Goal: Task Accomplishment & Management: Use online tool/utility

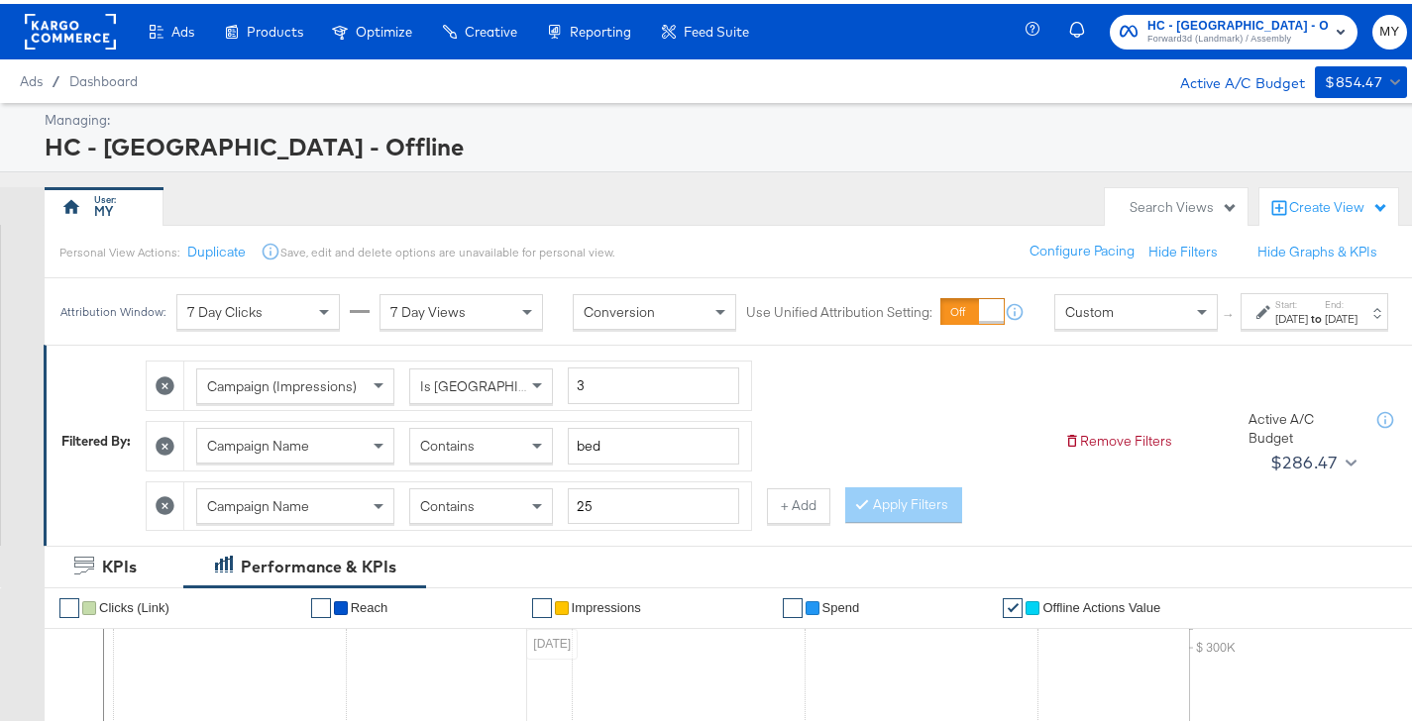
click at [1275, 307] on label "Start:" at bounding box center [1291, 300] width 33 height 13
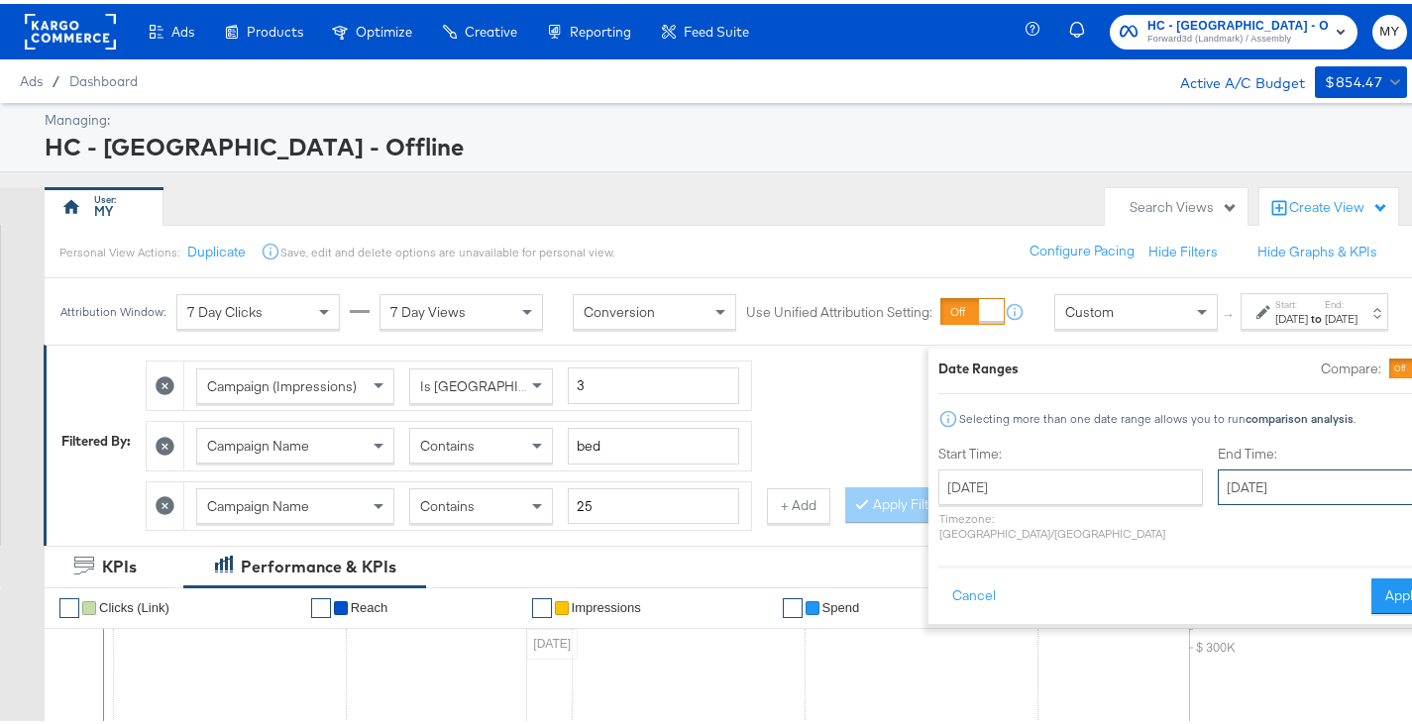
click at [1218, 486] on input "[DATE]" at bounding box center [1322, 484] width 208 height 36
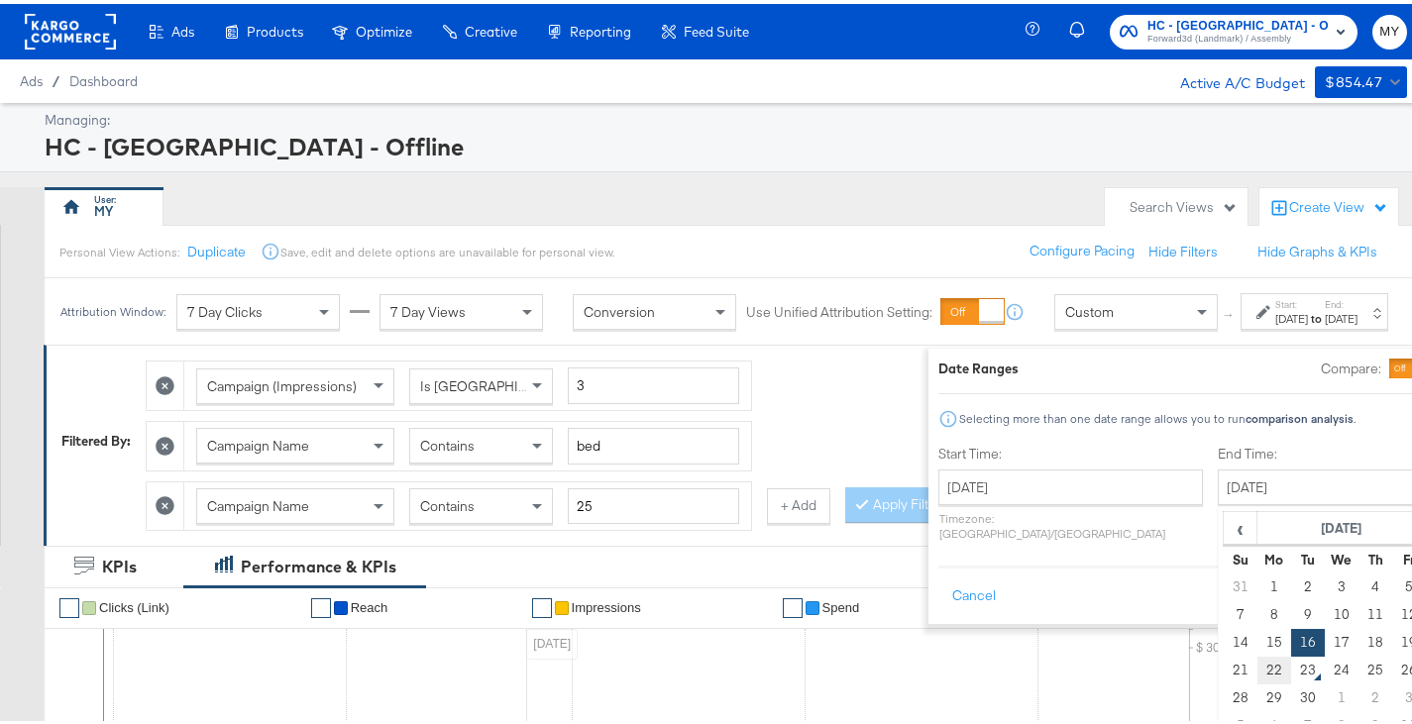
click at [1257, 670] on td "22" at bounding box center [1274, 667] width 34 height 28
type input "[DATE]"
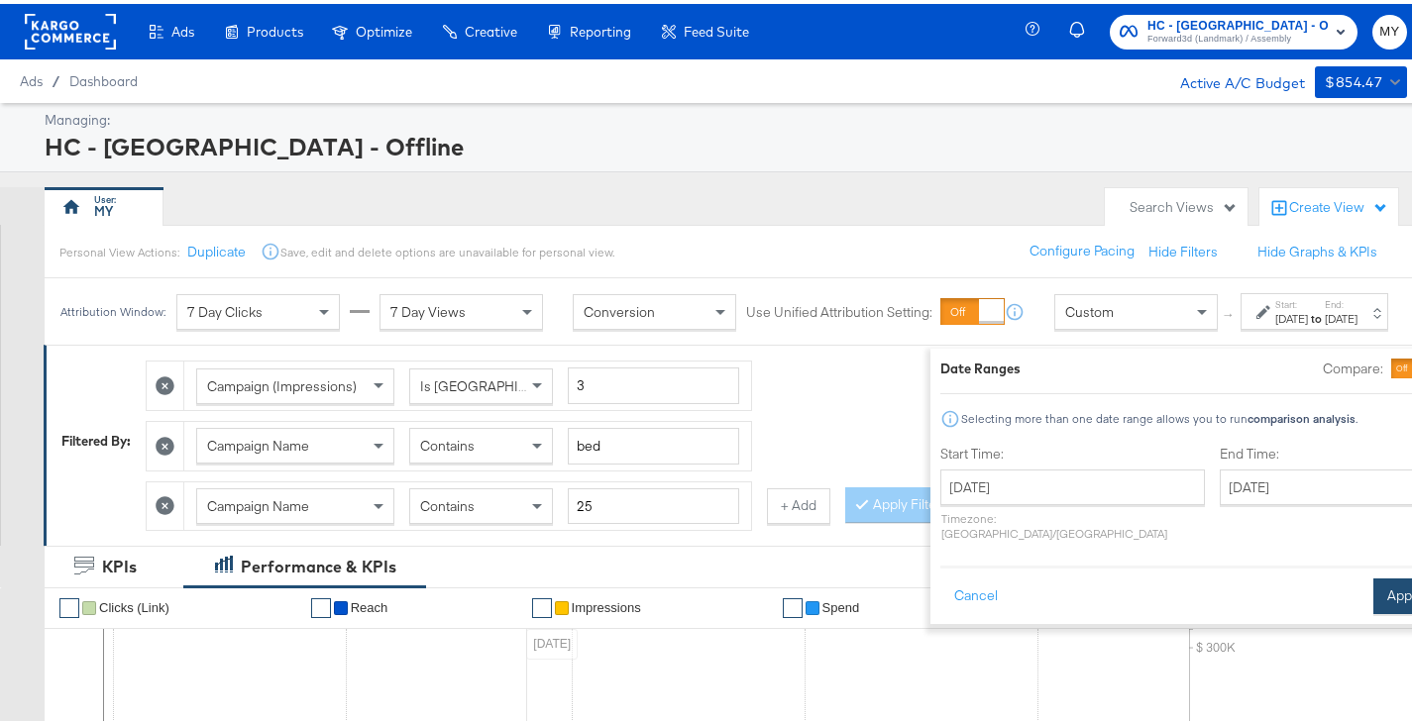
click at [1373, 588] on button "Apply" at bounding box center [1404, 593] width 62 height 36
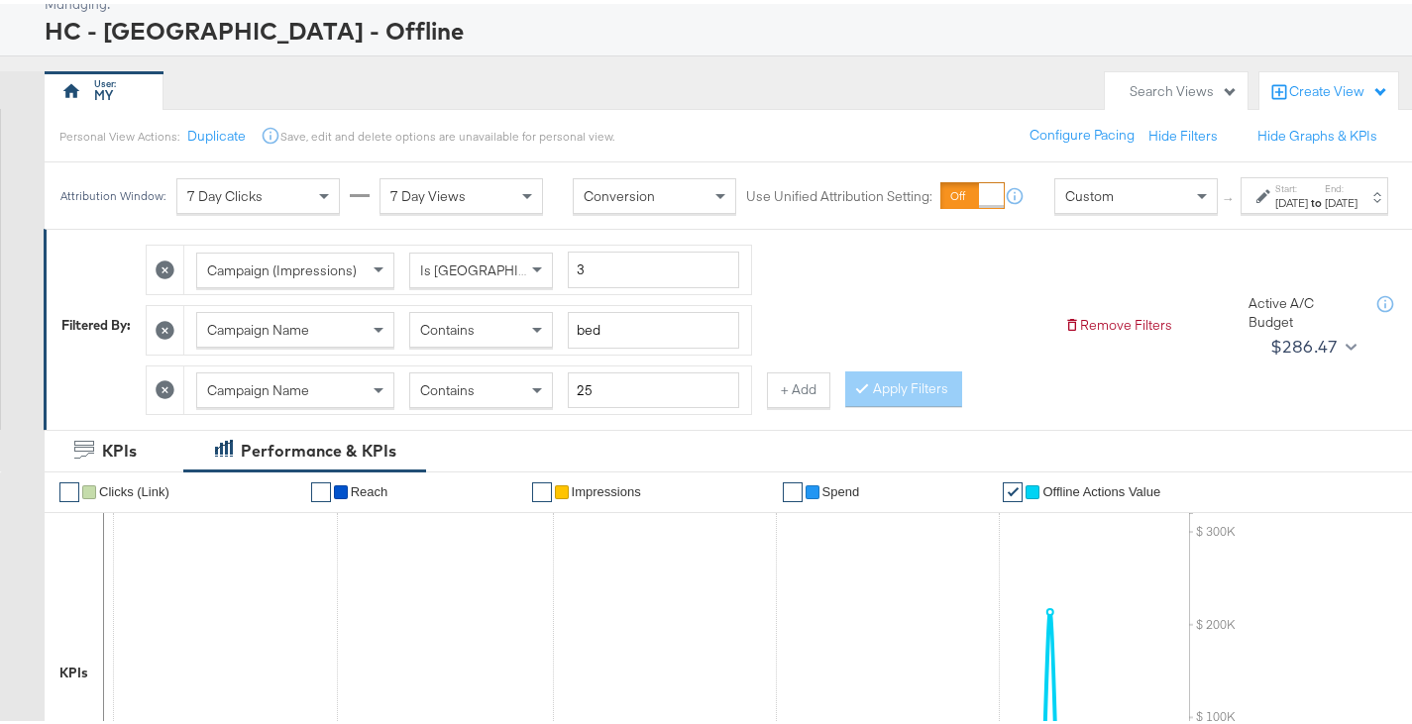
scroll to position [115, 0]
click at [779, 405] on button "+ Add" at bounding box center [798, 388] width 63 height 36
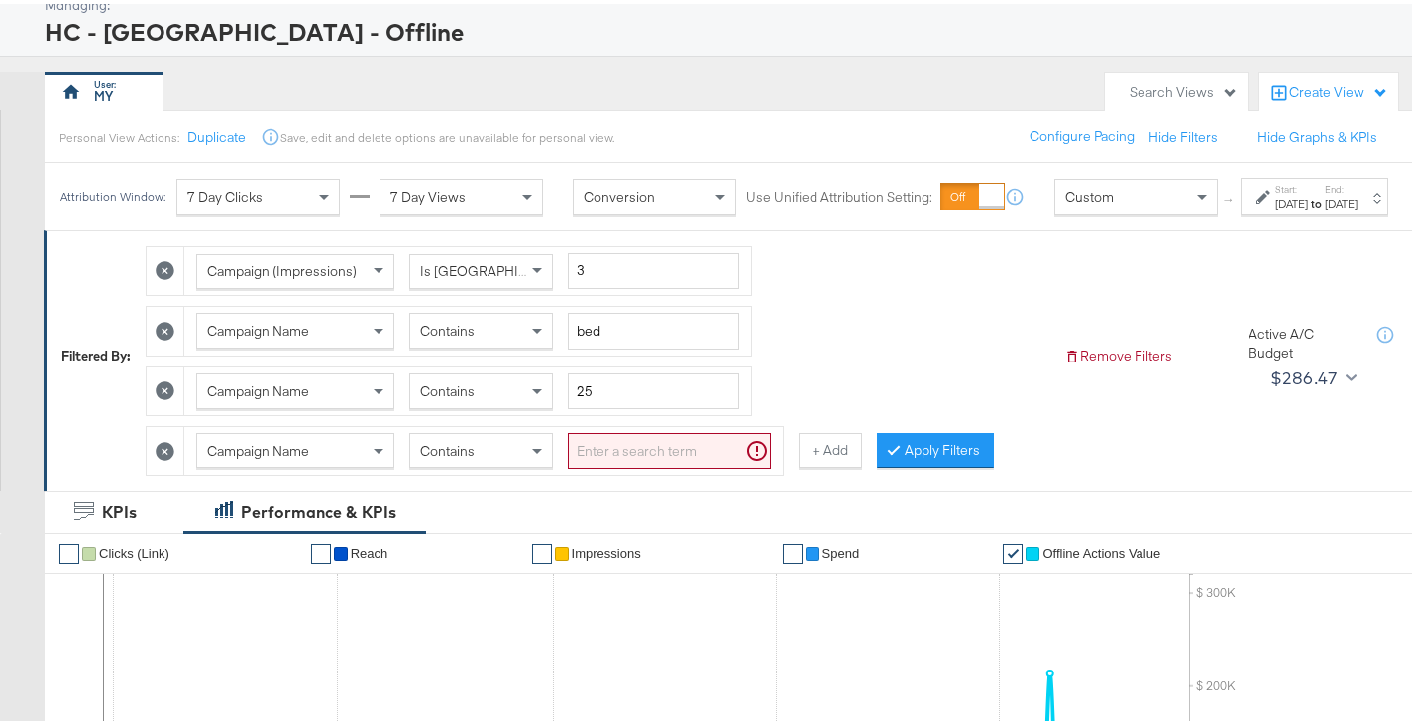
click at [668, 466] on input "search" at bounding box center [669, 447] width 203 height 37
type input "[PERSON_NAME]"
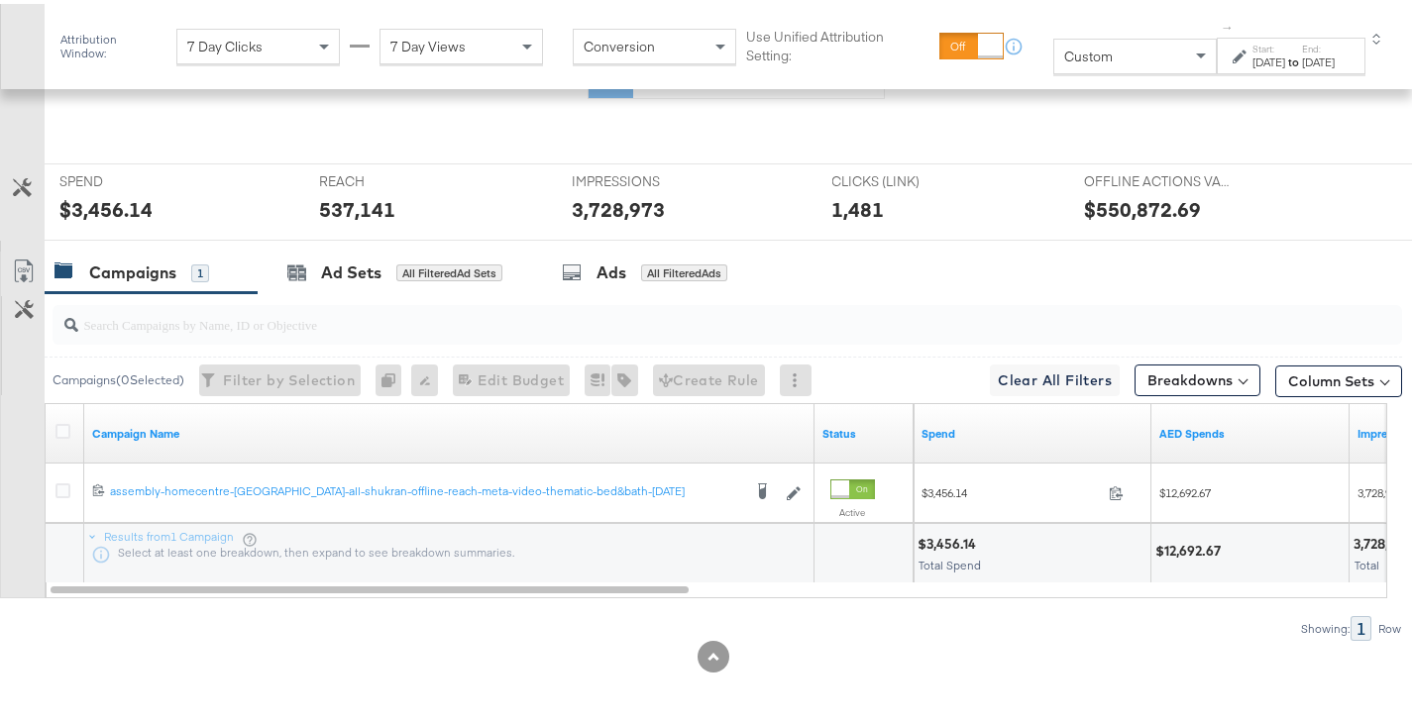
scroll to position [891, 0]
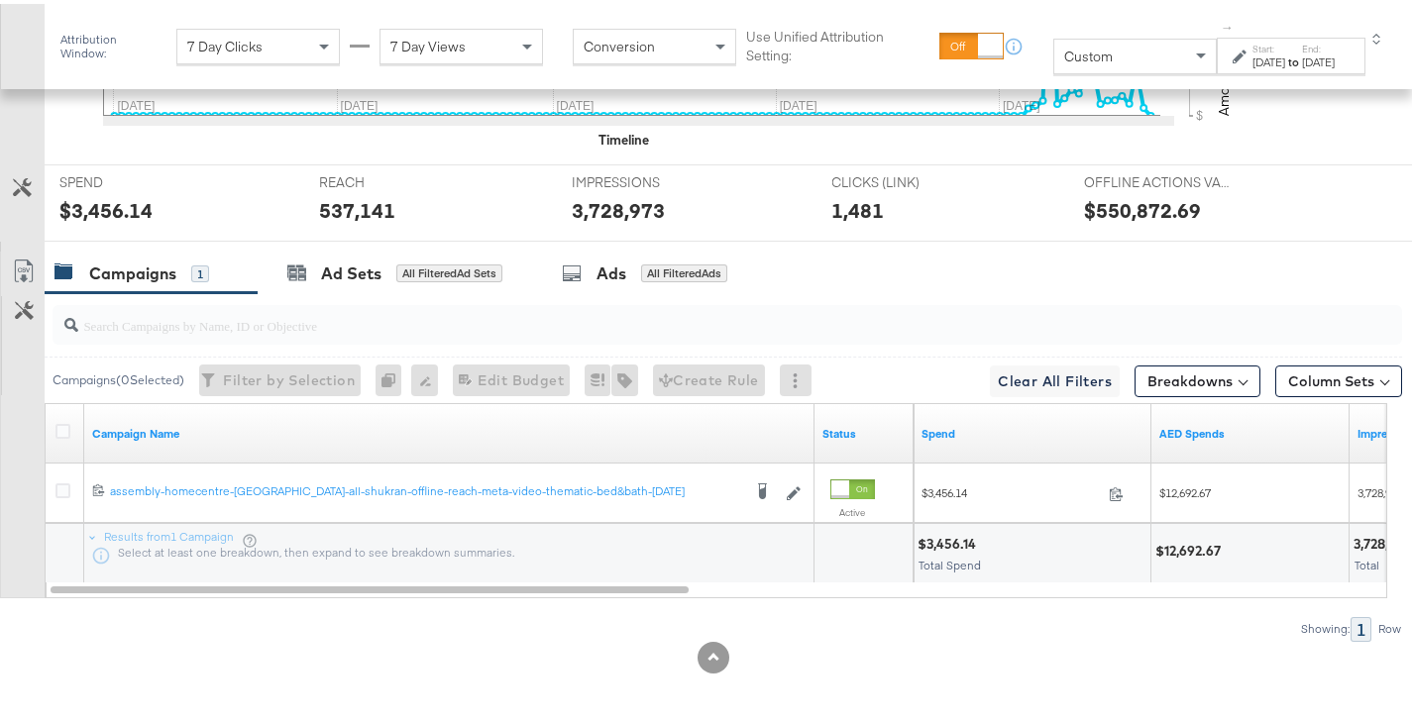
click at [1181, 539] on div "$12,692.67" at bounding box center [1190, 547] width 71 height 19
copy div "12,692.67"
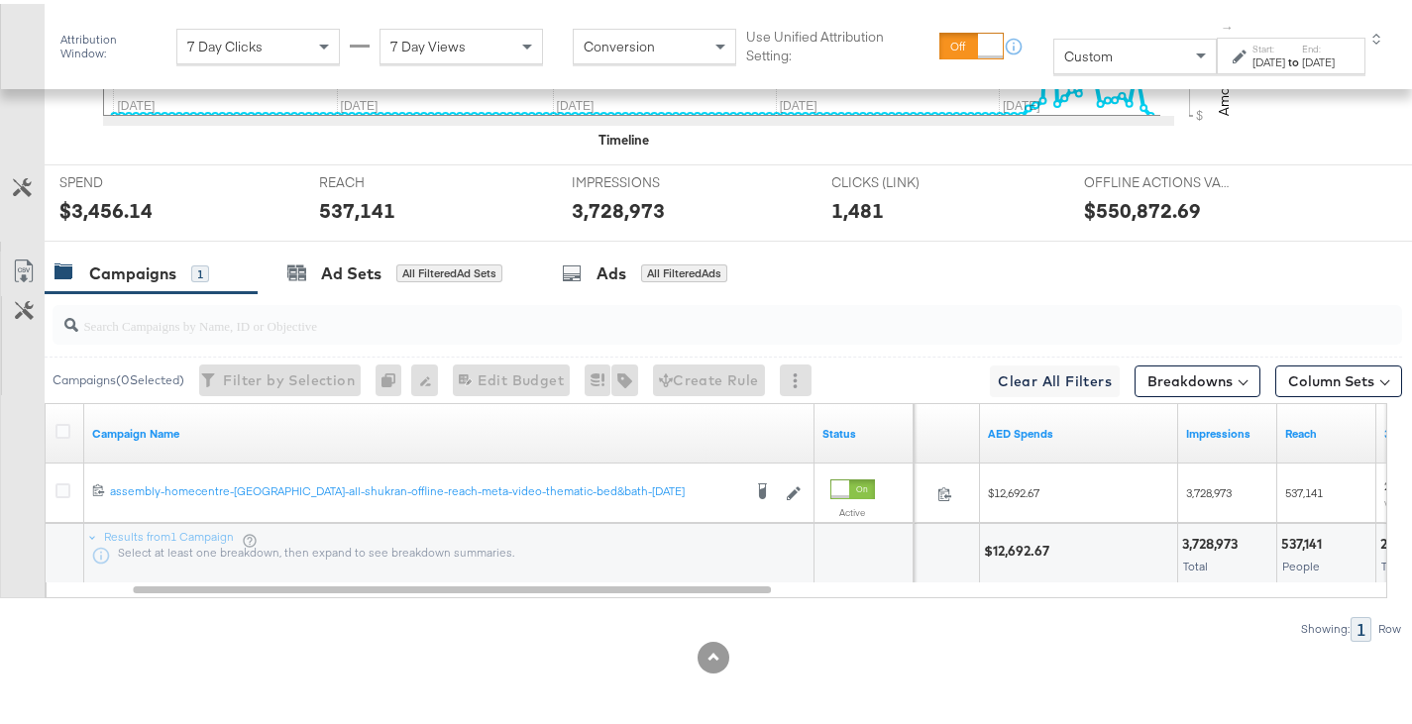
click at [1231, 540] on div "3,728,973" at bounding box center [1212, 540] width 61 height 19
copy div "3,728,973"
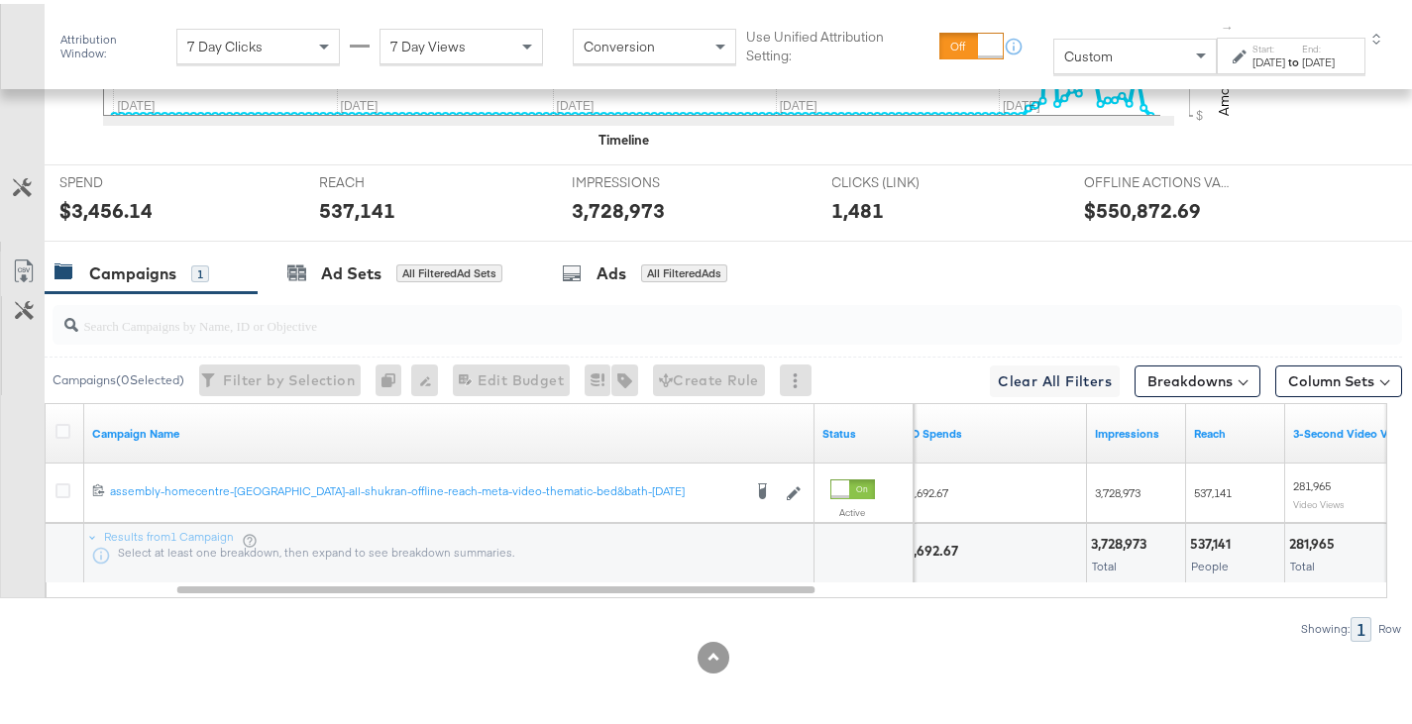
click at [1208, 543] on div "537,141" at bounding box center [1213, 540] width 47 height 19
copy div "537,141"
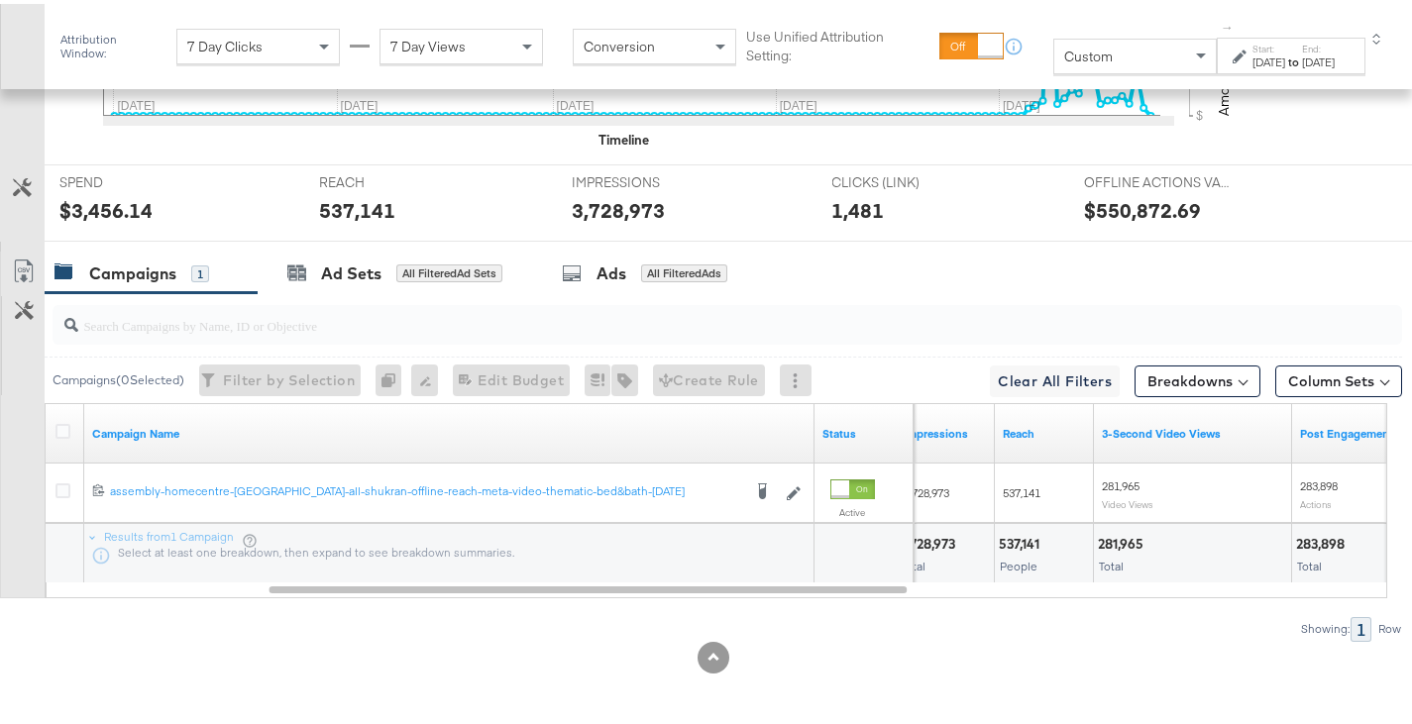
click at [1113, 539] on div "281,965" at bounding box center [1124, 540] width 52 height 19
copy div "281,965"
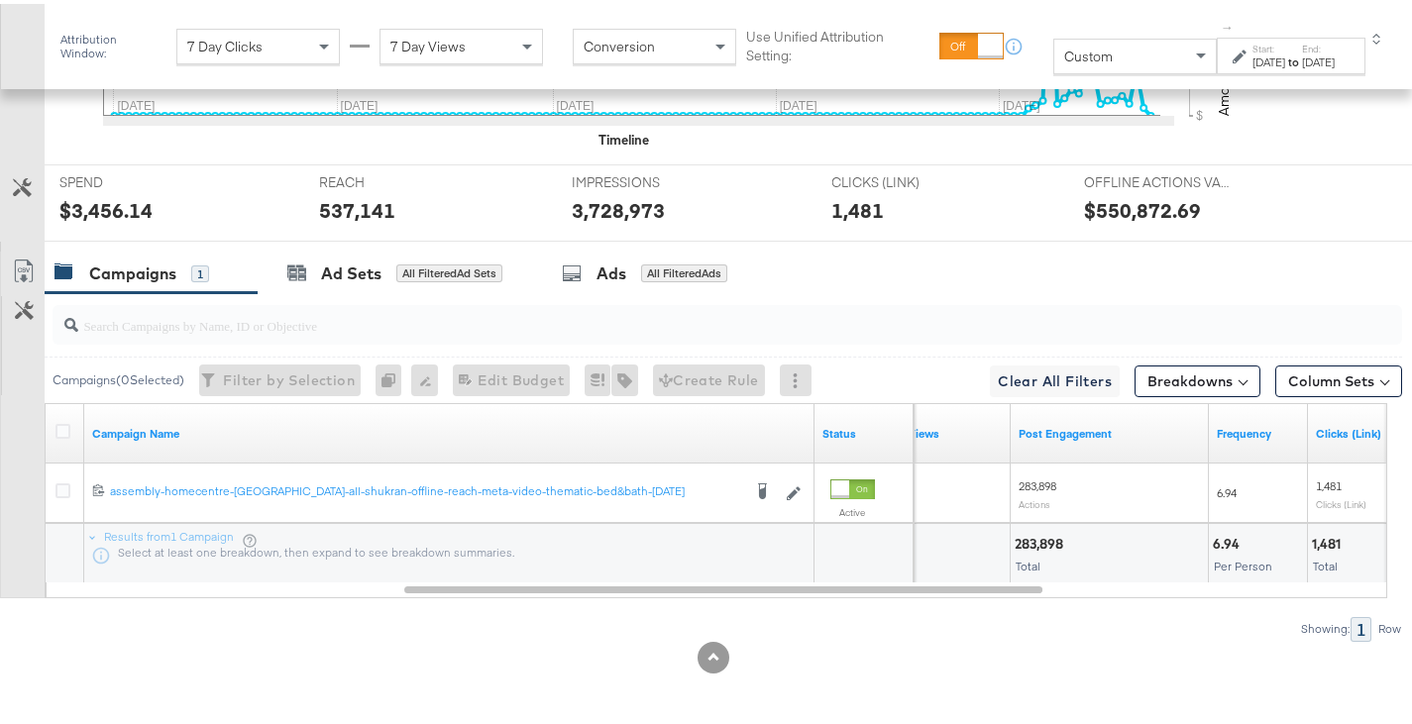
click at [1025, 540] on div "283,898" at bounding box center [1042, 540] width 54 height 19
copy div "283,898"
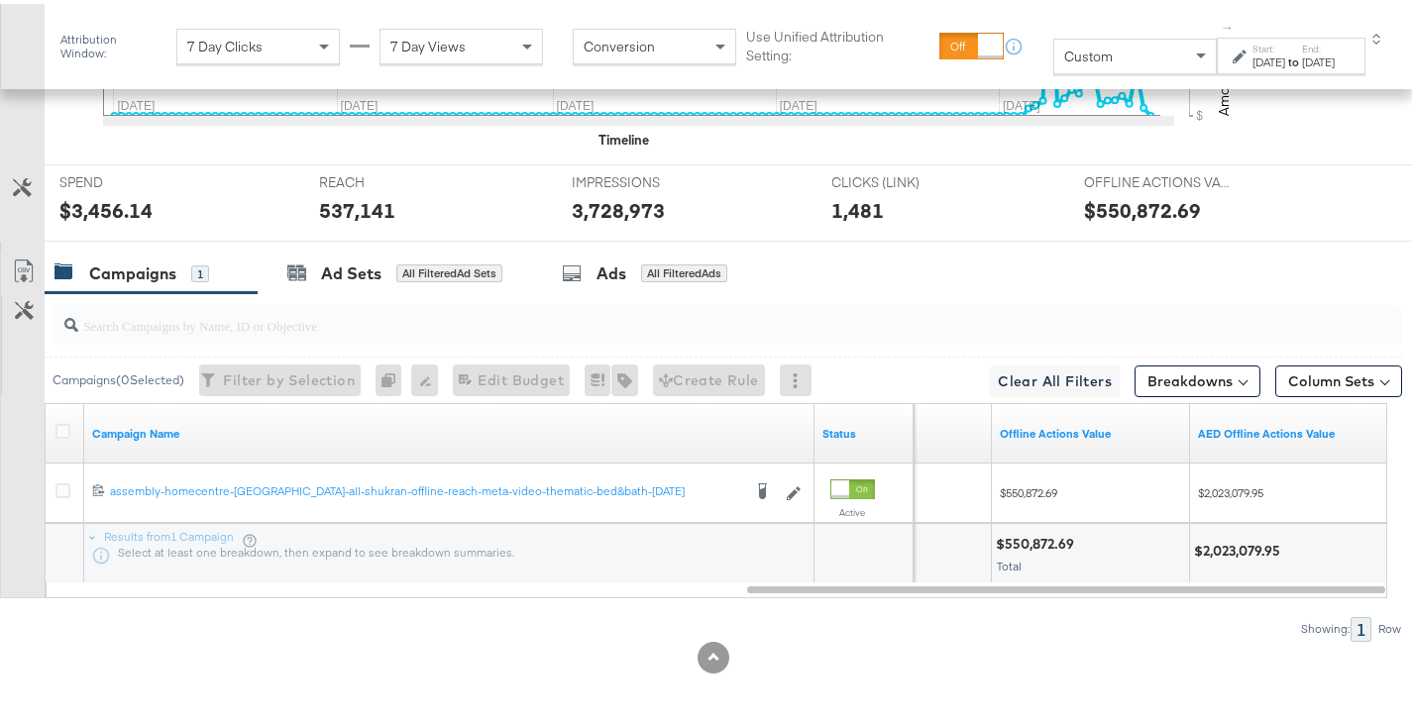
click at [1225, 547] on div "$2,023,079.95" at bounding box center [1240, 547] width 92 height 19
copy div "2,023,079.95"
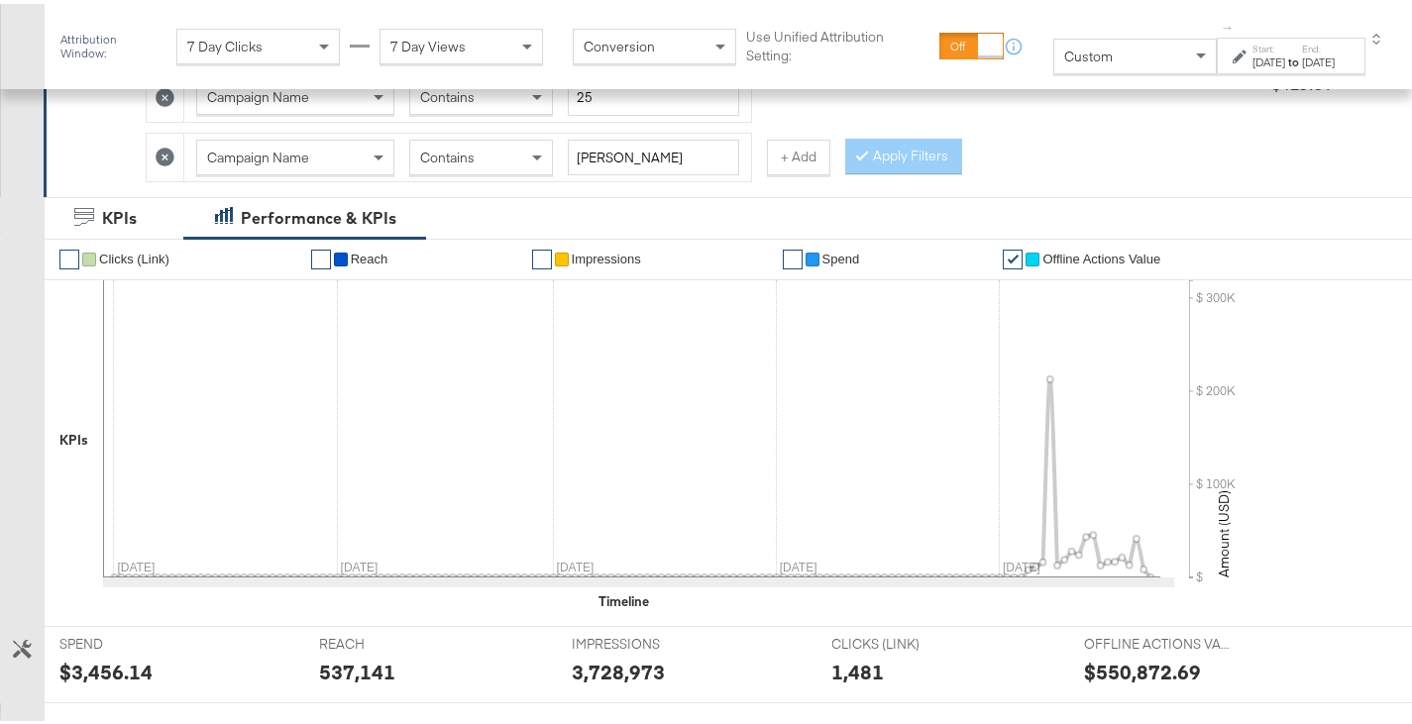
scroll to position [427, 0]
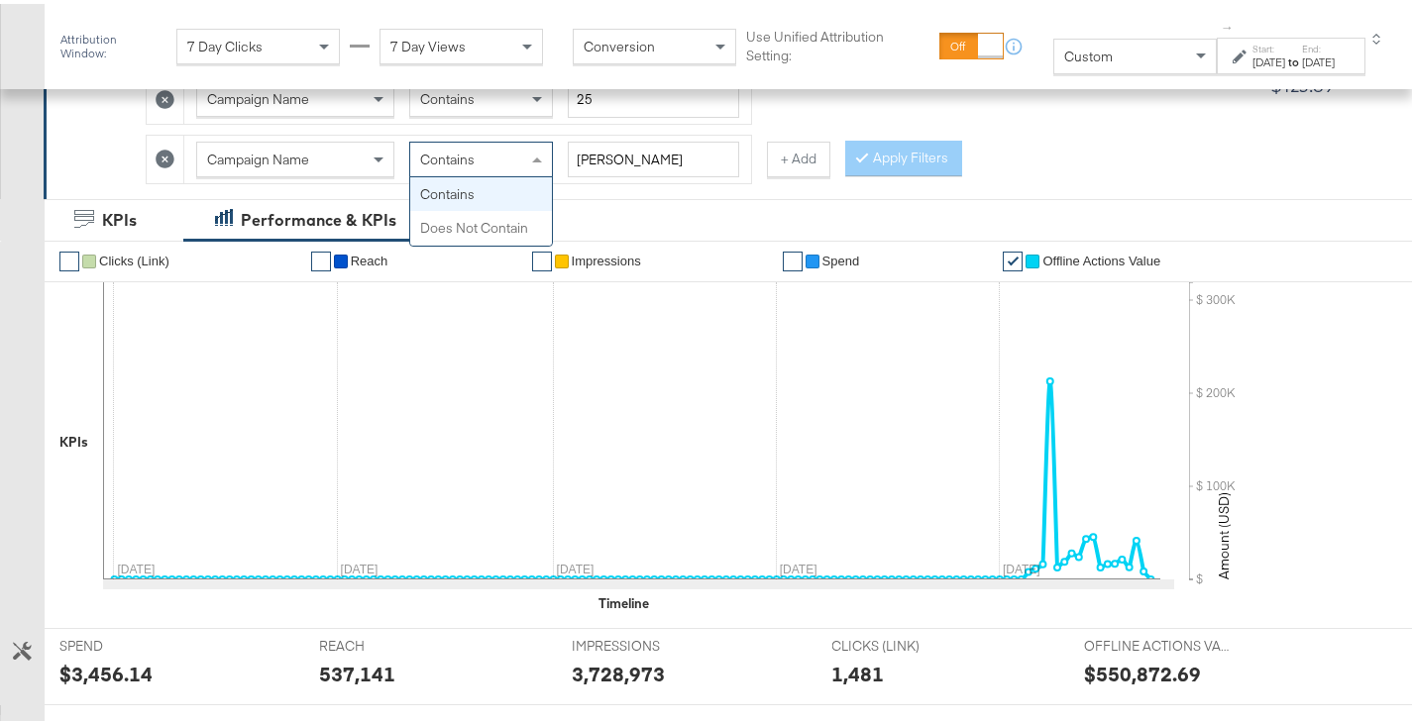
click at [522, 152] on div "Contains" at bounding box center [481, 156] width 142 height 34
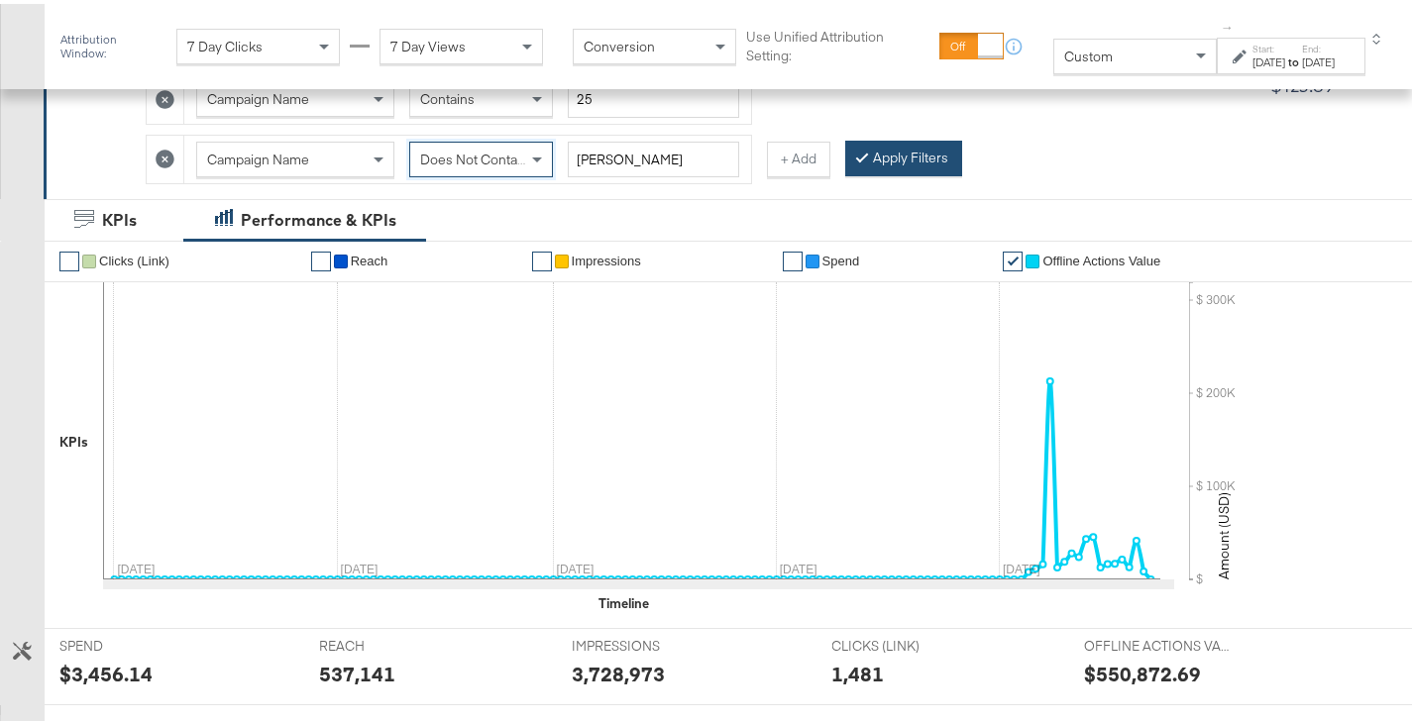
click at [869, 162] on div at bounding box center [866, 154] width 14 height 19
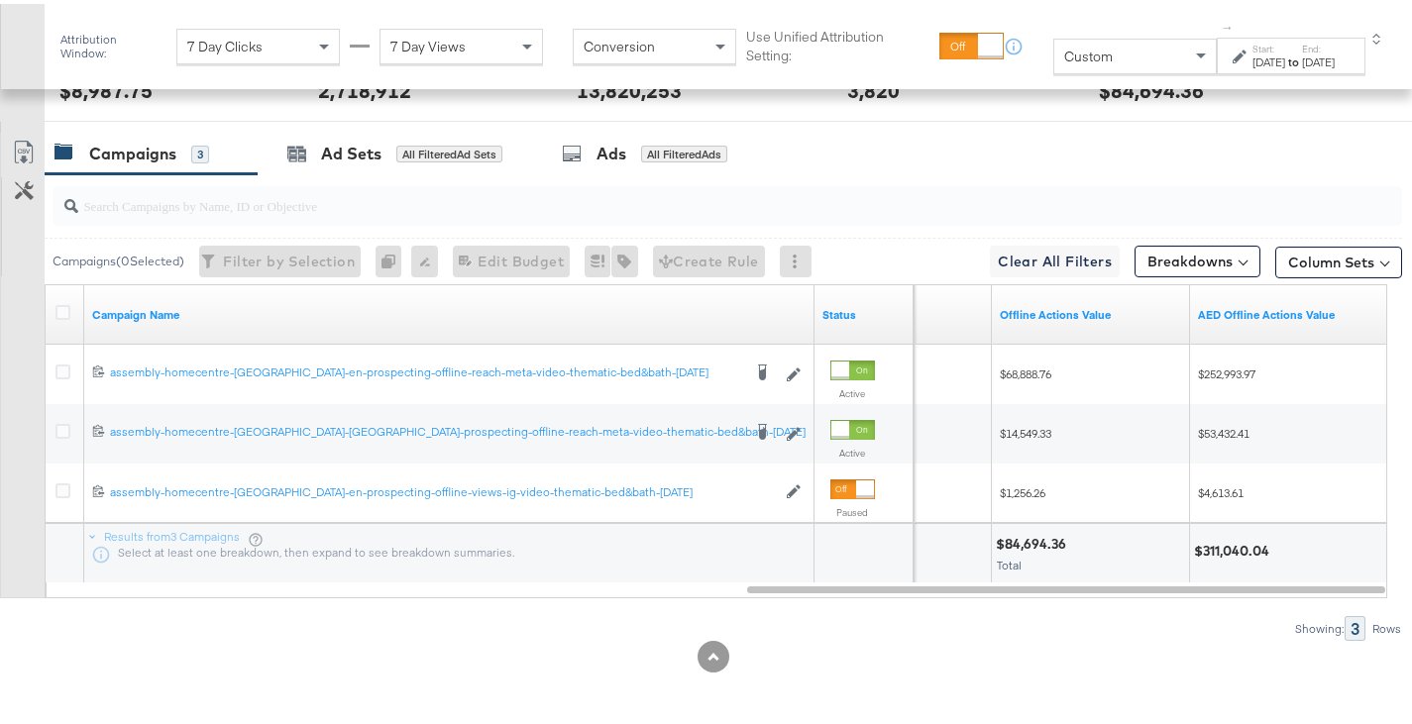
scroll to position [1010, 0]
click at [1032, 540] on div "$84,694.36" at bounding box center [1034, 540] width 76 height 19
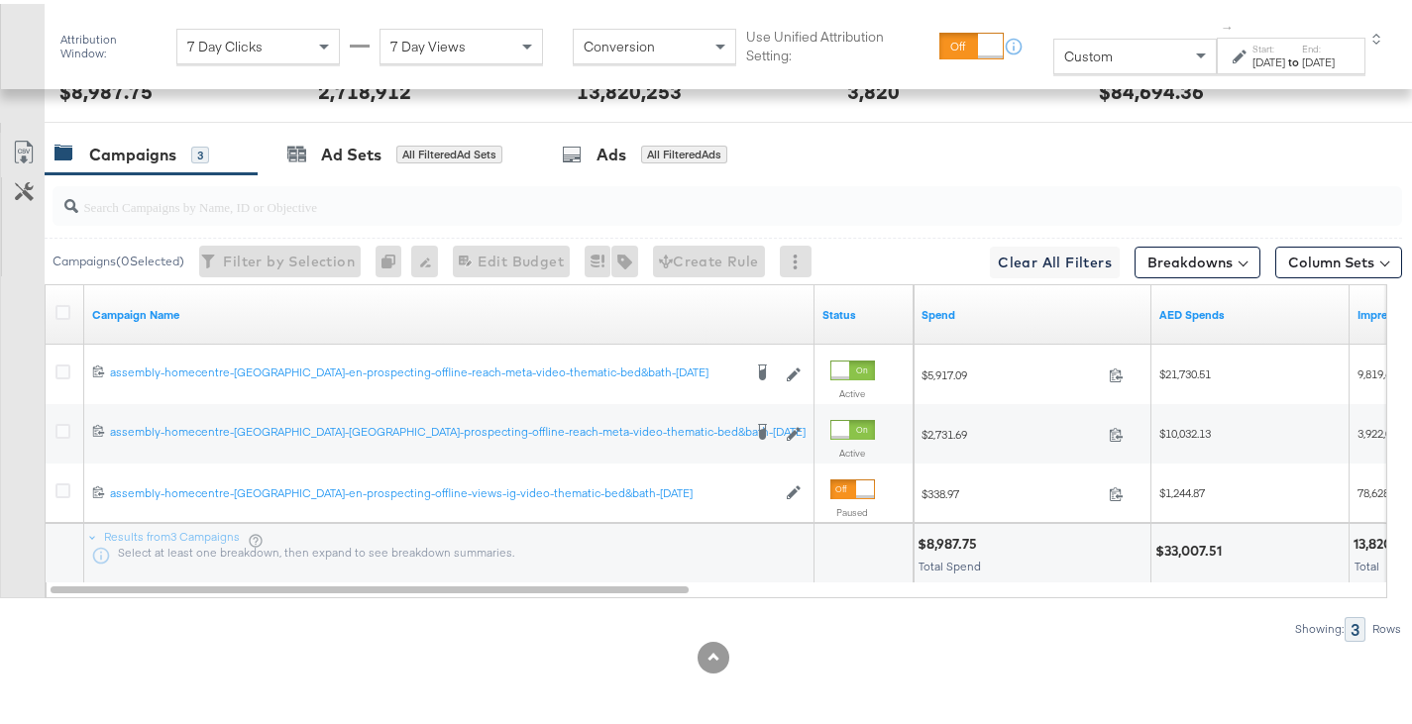
click at [1187, 554] on div "$33,007.51" at bounding box center [1191, 547] width 72 height 19
copy div "33,007.51"
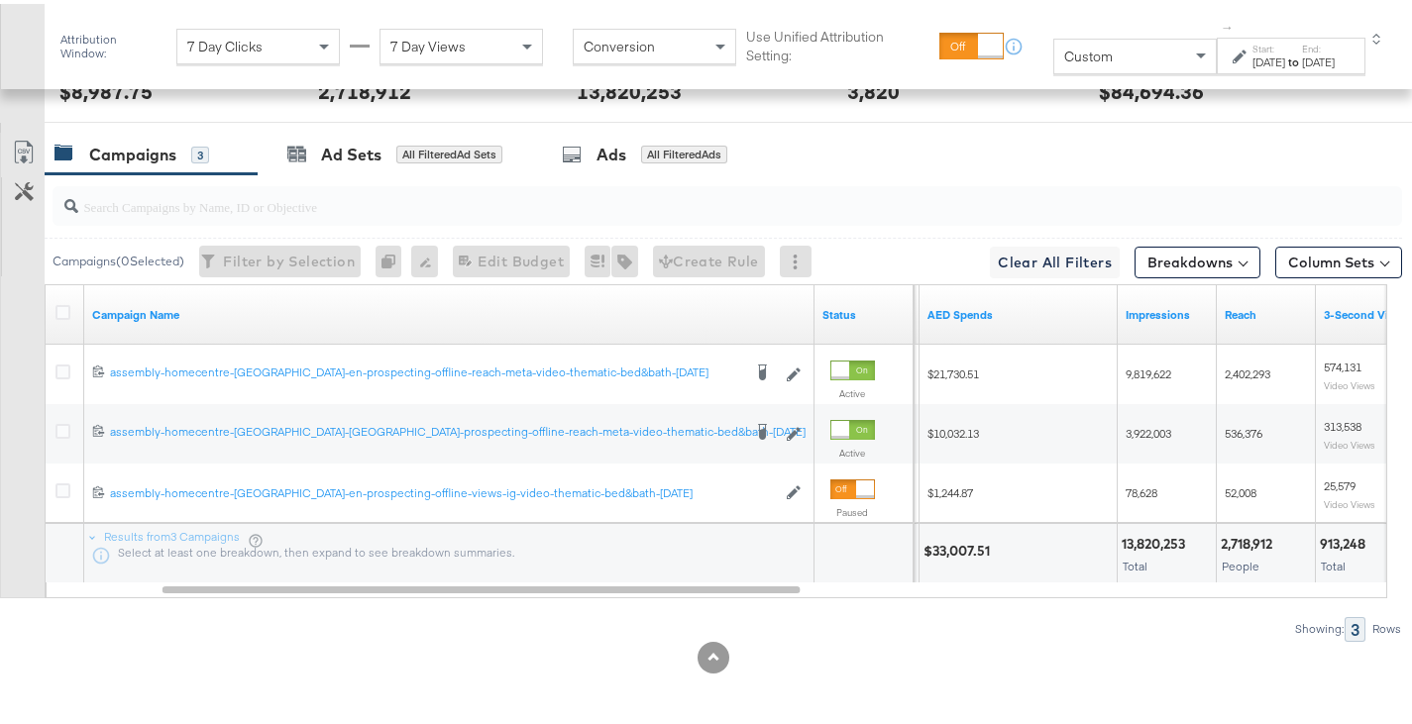
click at [1154, 531] on div "13,820,253" at bounding box center [1156, 540] width 69 height 19
copy div "13,820,253"
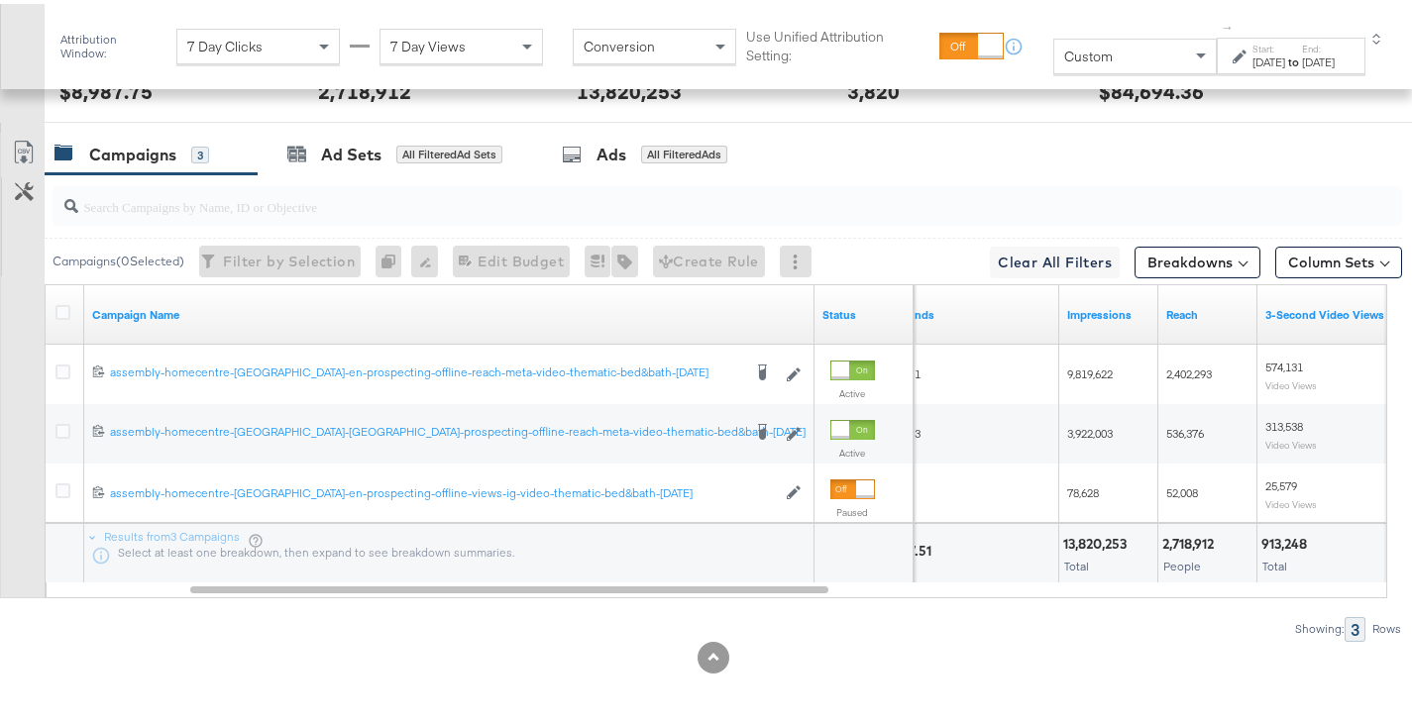
click at [1191, 535] on div "2,718,912" at bounding box center [1190, 540] width 57 height 19
copy div "2,718,912"
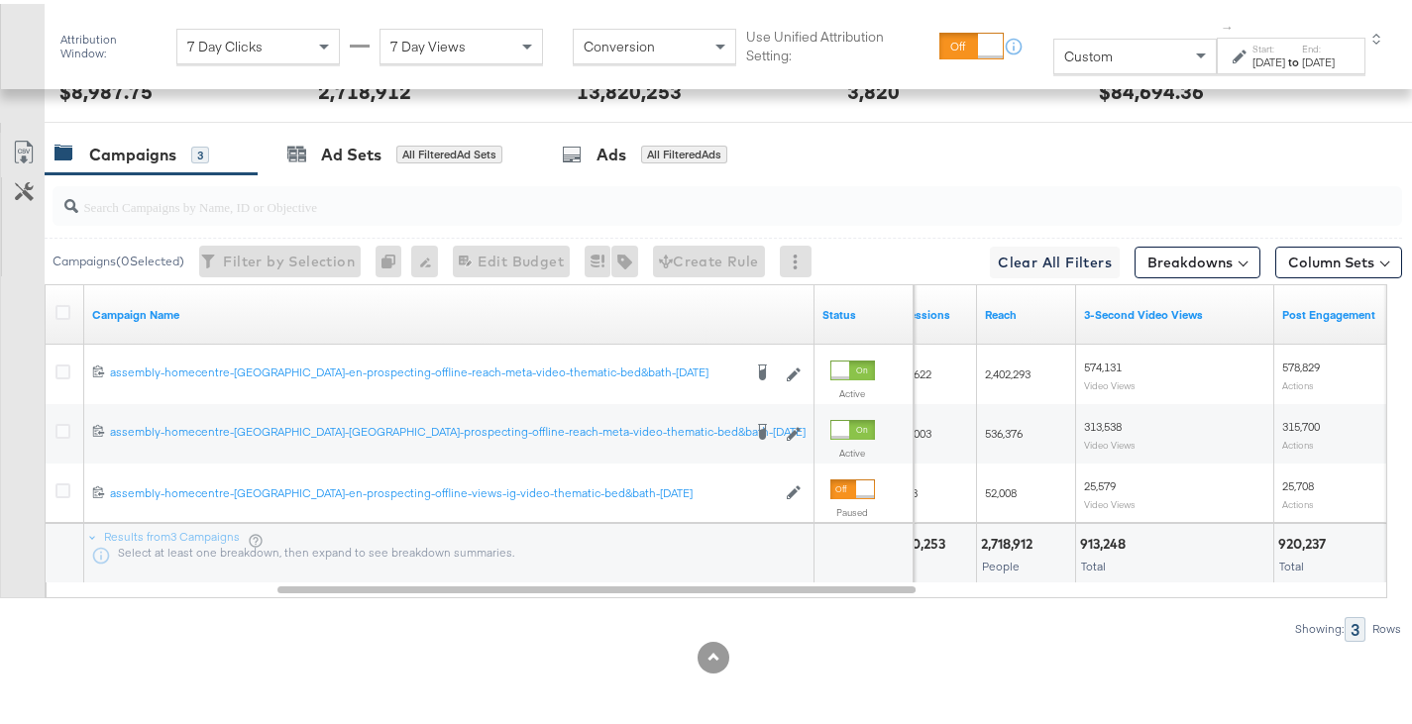
click at [1096, 539] on div "913,248" at bounding box center [1106, 540] width 52 height 19
copy div "913,248"
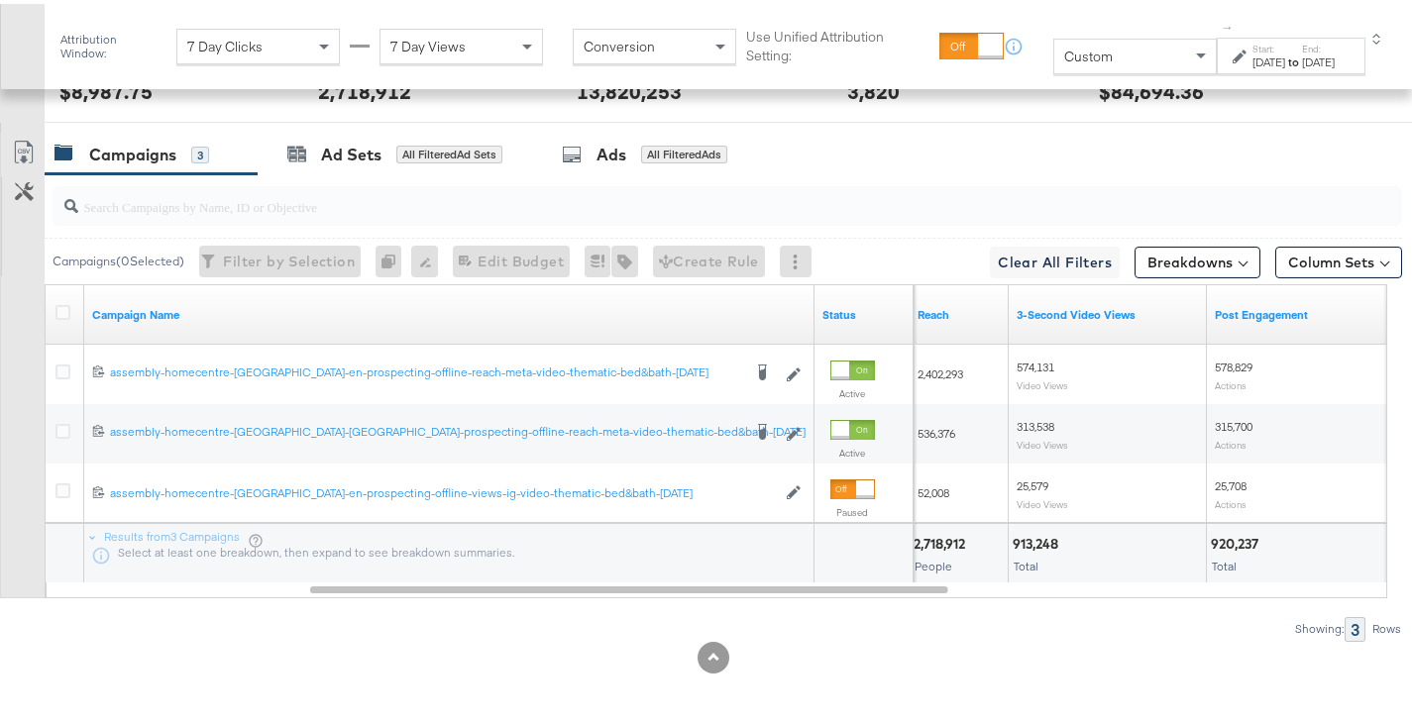
click at [1223, 534] on div "920,237" at bounding box center [1238, 540] width 54 height 19
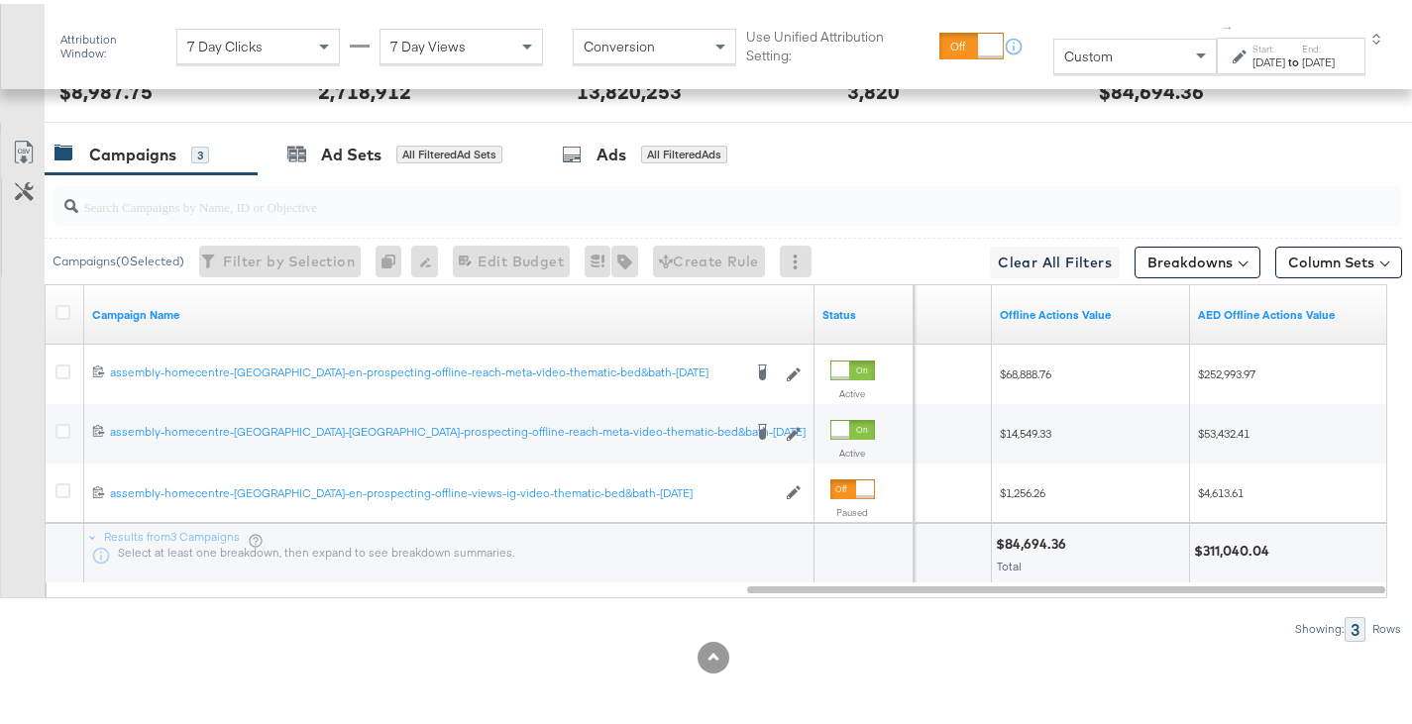
click at [1243, 540] on div "$311,040.04" at bounding box center [1234, 547] width 81 height 19
